Goal: Find specific page/section: Find specific page/section

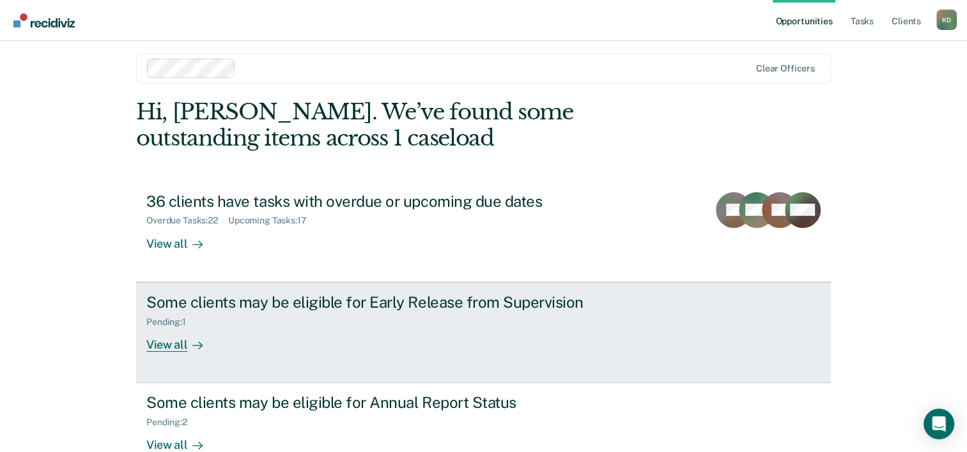
scroll to position [3, 0]
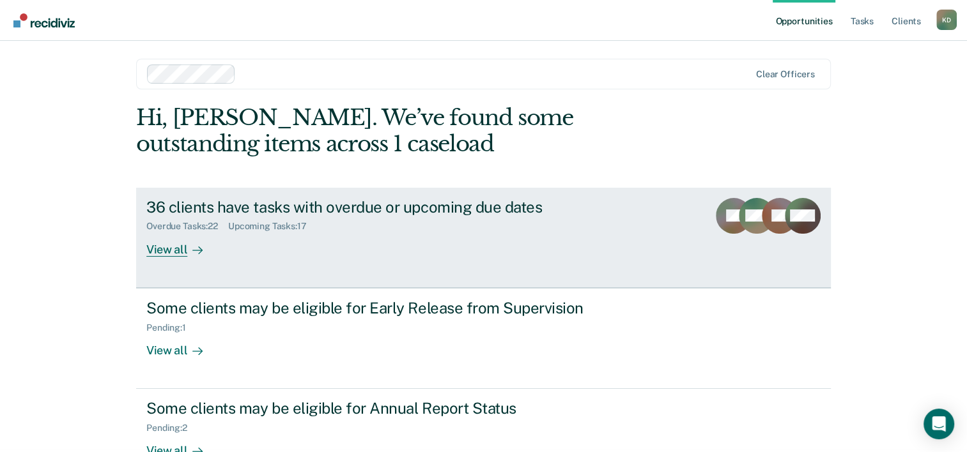
click at [177, 248] on div "View all" at bounding box center [182, 244] width 72 height 25
